Goal: Task Accomplishment & Management: Use online tool/utility

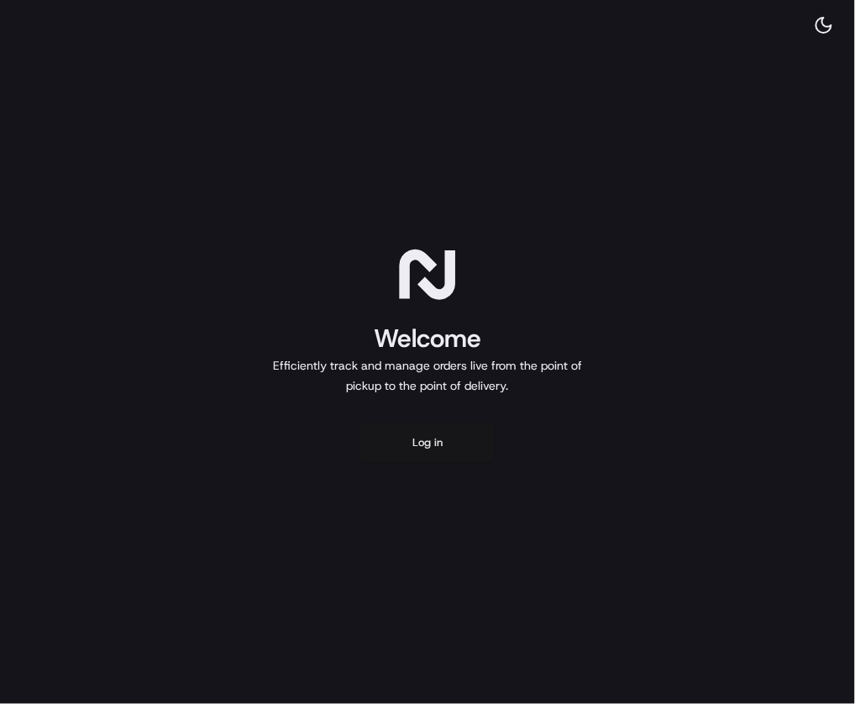
click at [403, 434] on button "Log in" at bounding box center [427, 443] width 134 height 40
